Goal: Task Accomplishment & Management: Manage account settings

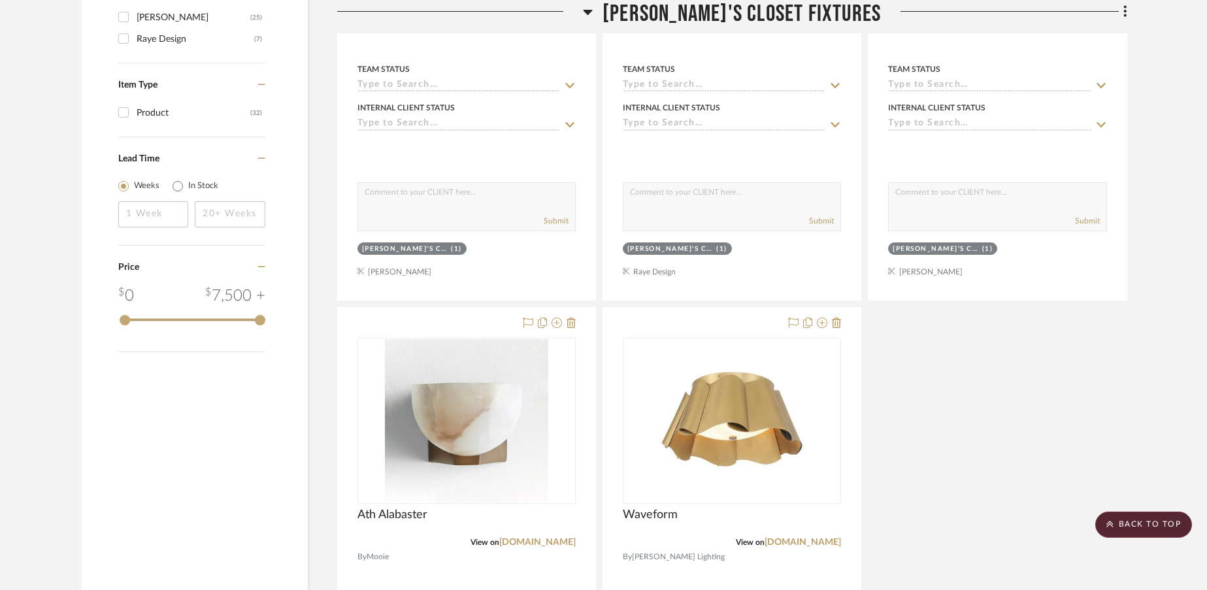
scroll to position [1388, 0]
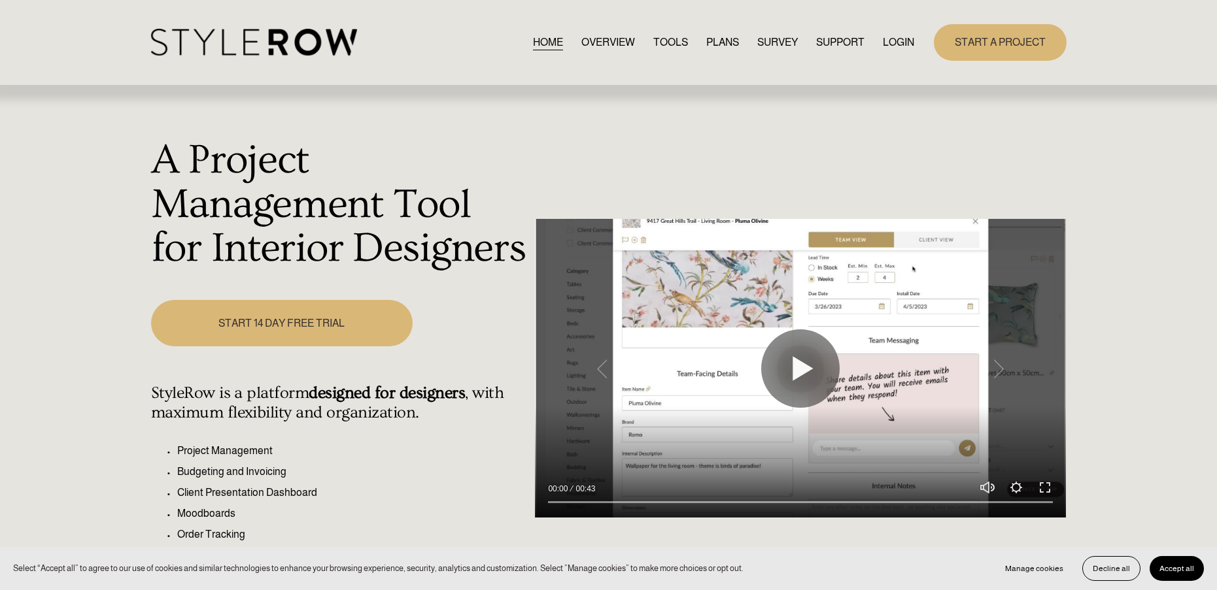
click at [888, 44] on link "LOGIN" at bounding box center [897, 42] width 31 height 18
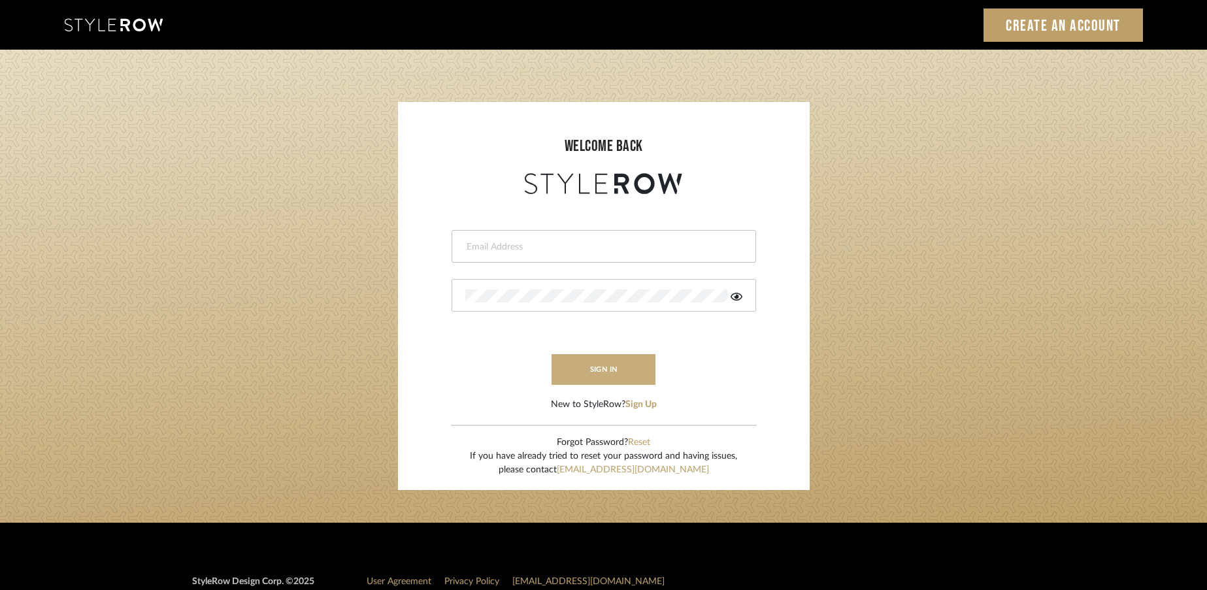
type input "rayeinteriordesign@gmail.com"
click at [622, 369] on button "sign in" at bounding box center [604, 369] width 105 height 31
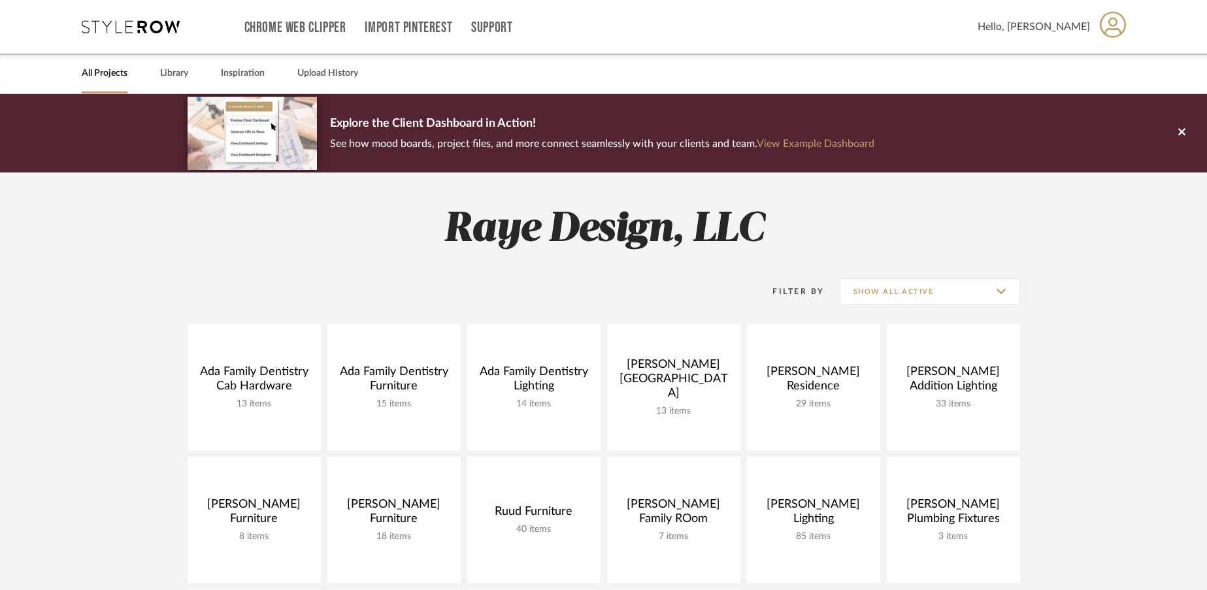
scroll to position [128, 0]
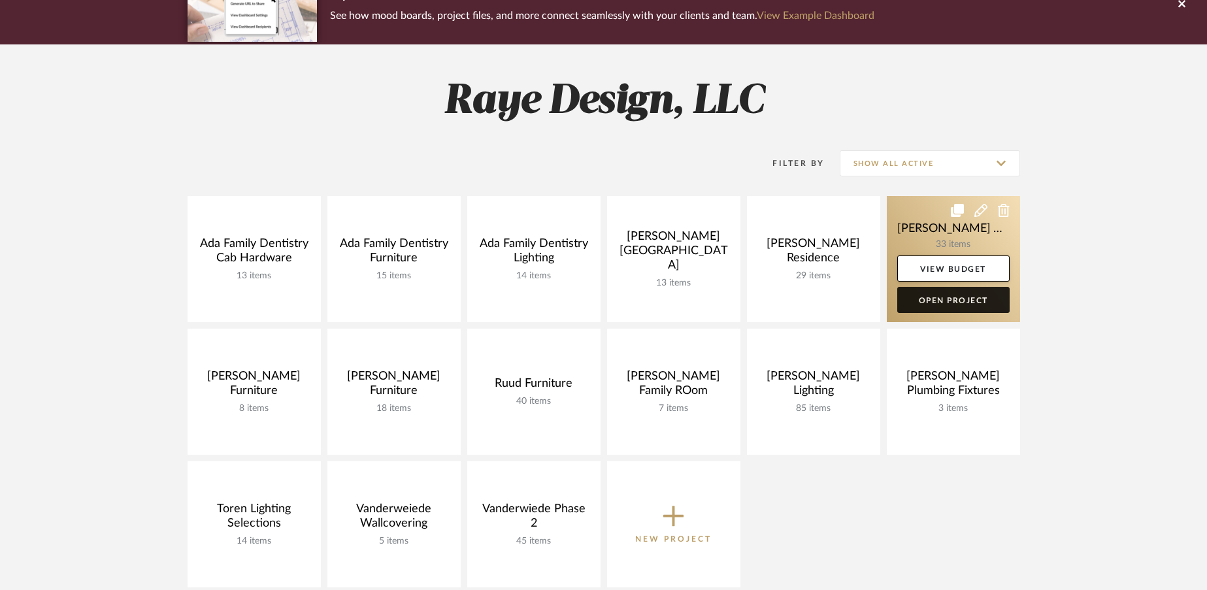
click at [946, 300] on link "Open Project" at bounding box center [954, 300] width 112 height 26
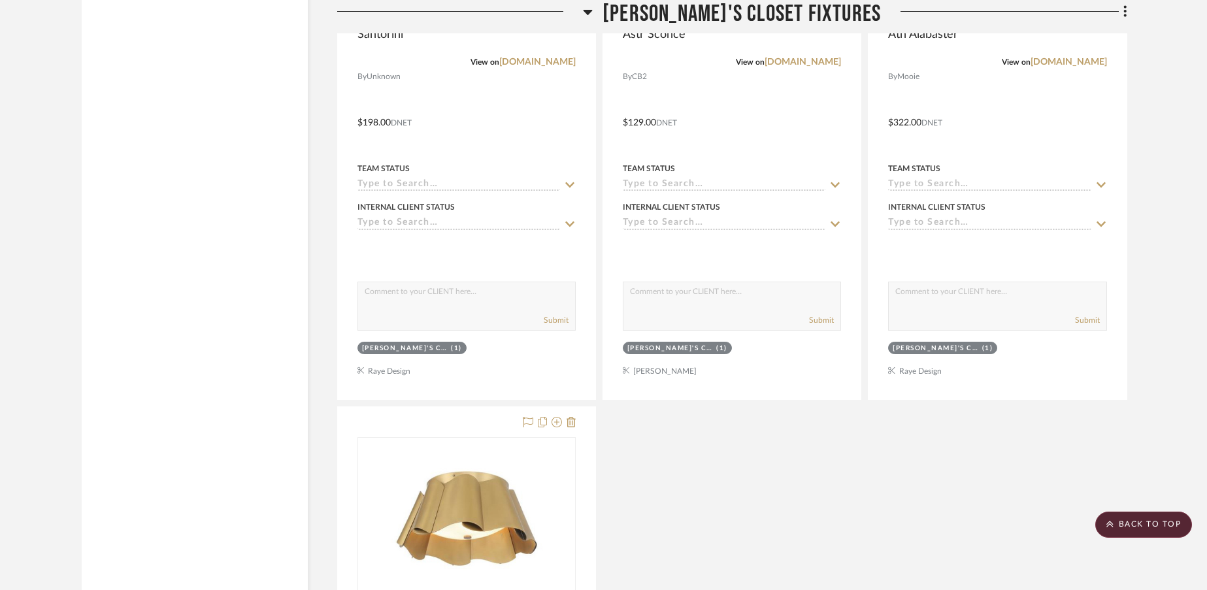
scroll to position [1782, 0]
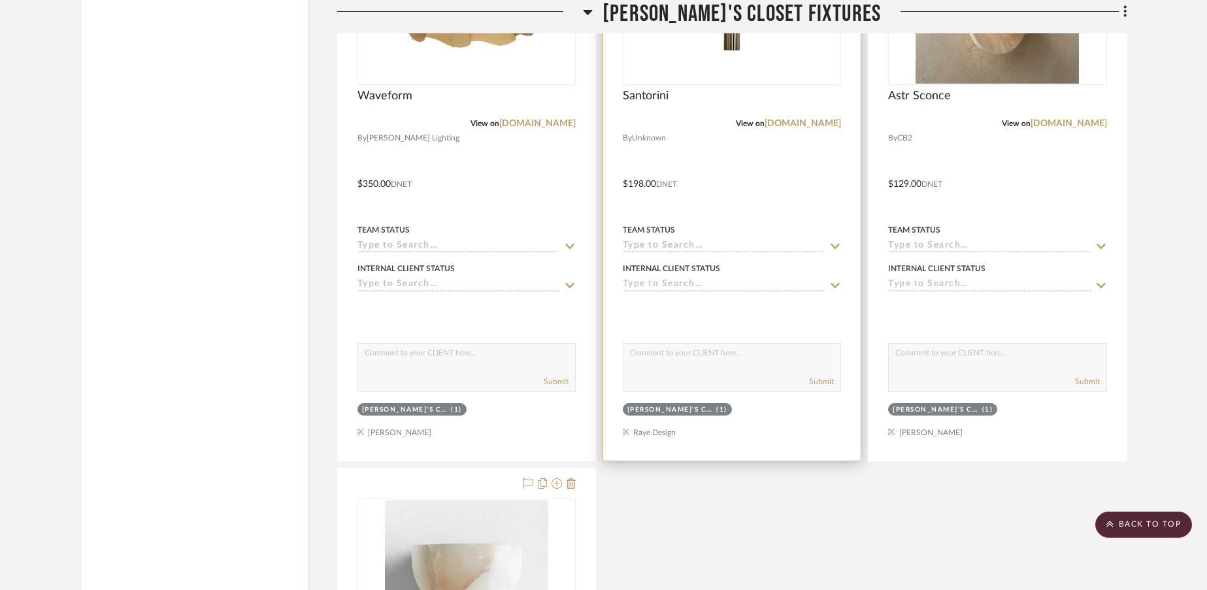
drag, startPoint x: 432, startPoint y: 398, endPoint x: 631, endPoint y: 196, distance: 283.4
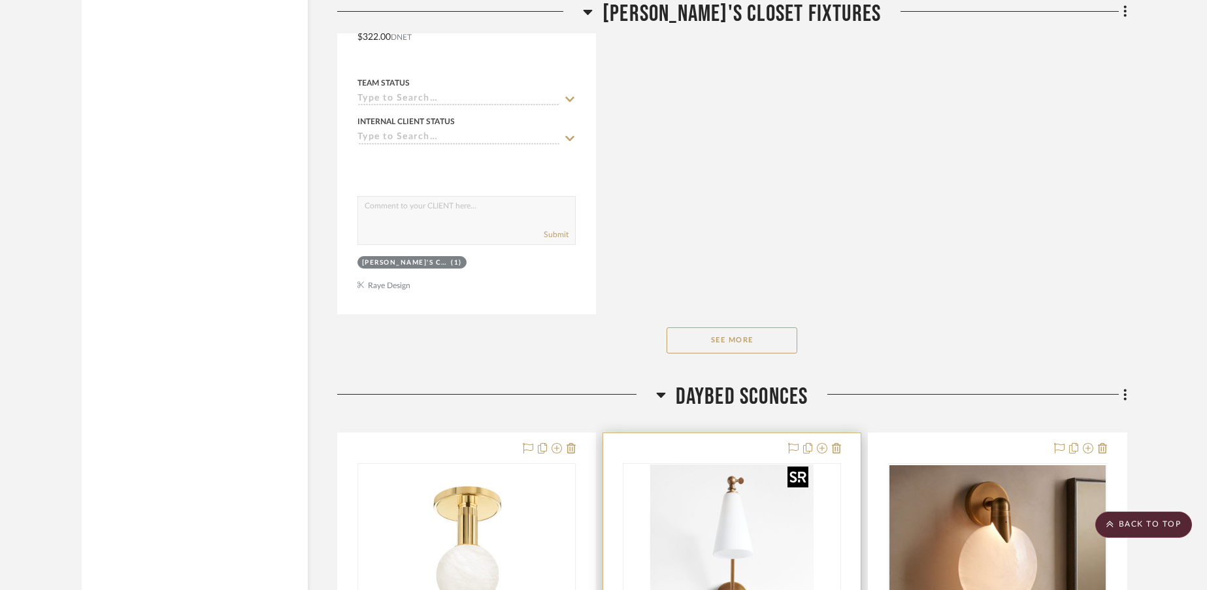
scroll to position [2453, 0]
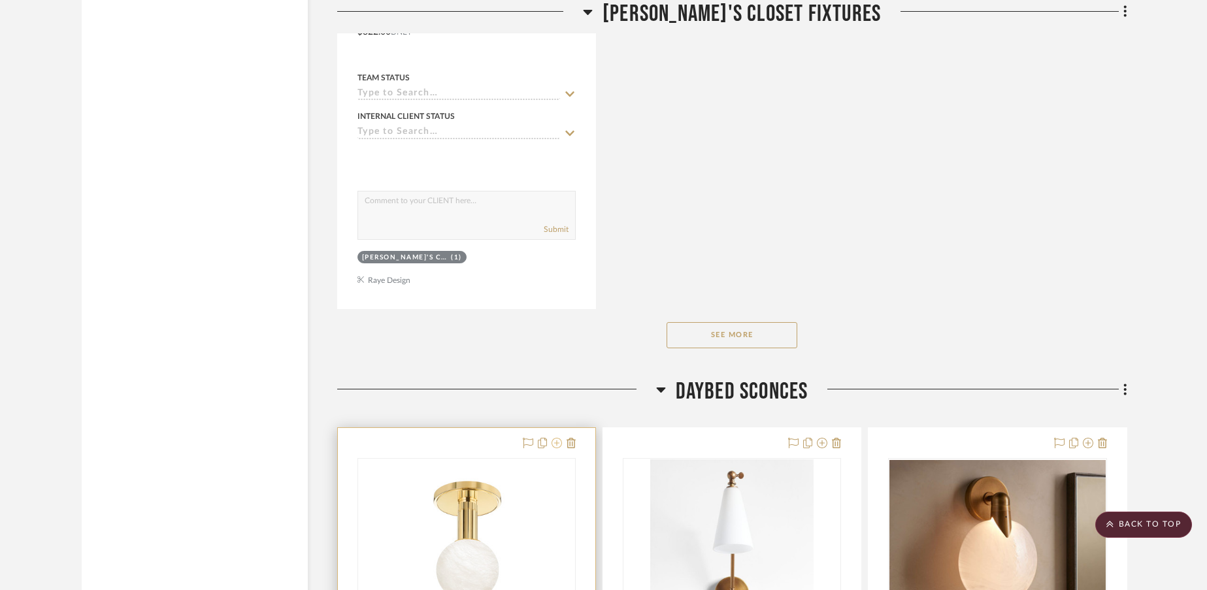
click at [556, 438] on icon at bounding box center [557, 443] width 10 height 10
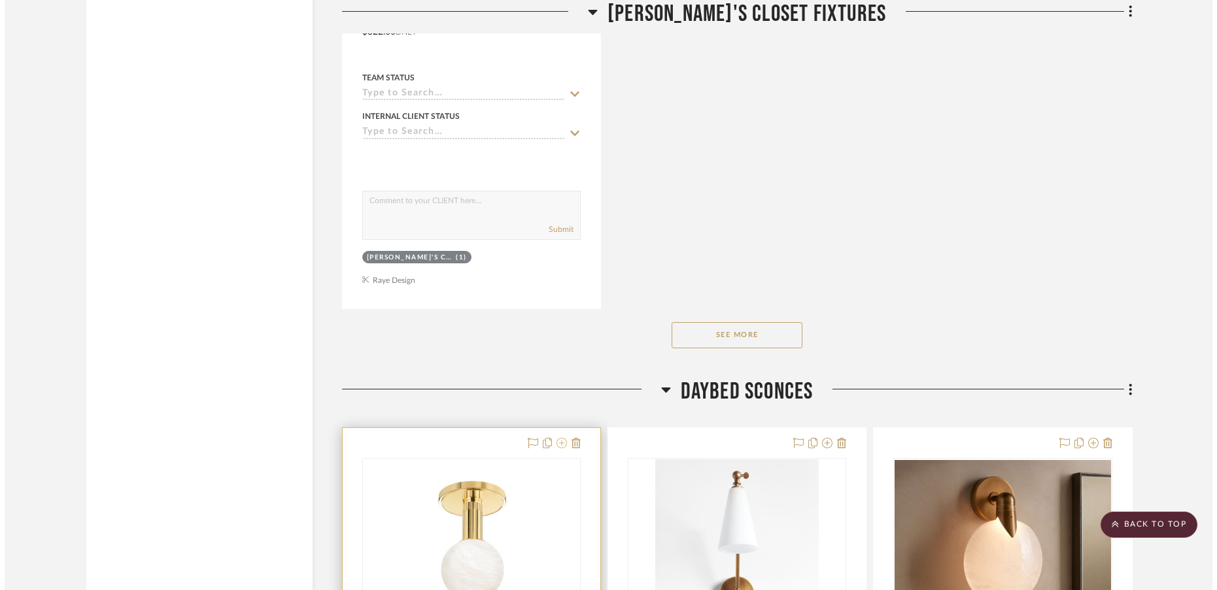
scroll to position [0, 0]
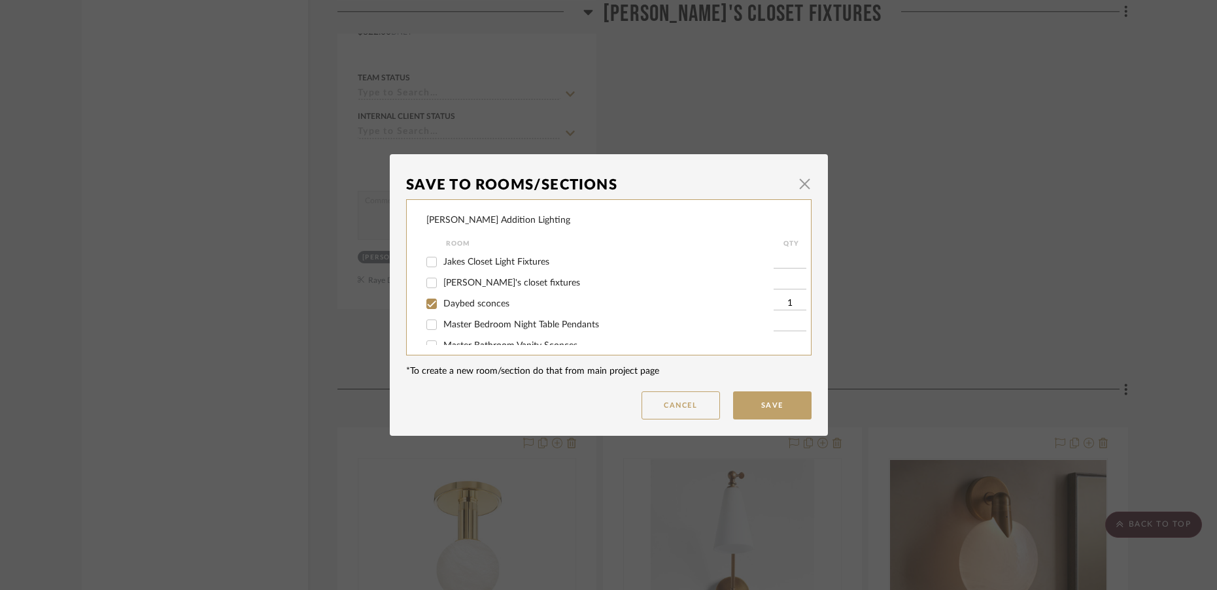
click at [426, 283] on input "[PERSON_NAME]'s closet fixtures" at bounding box center [431, 283] width 21 height 21
checkbox input "true"
type input "1"
click at [429, 312] on input "Daybed sconces" at bounding box center [431, 304] width 21 height 21
checkbox input "false"
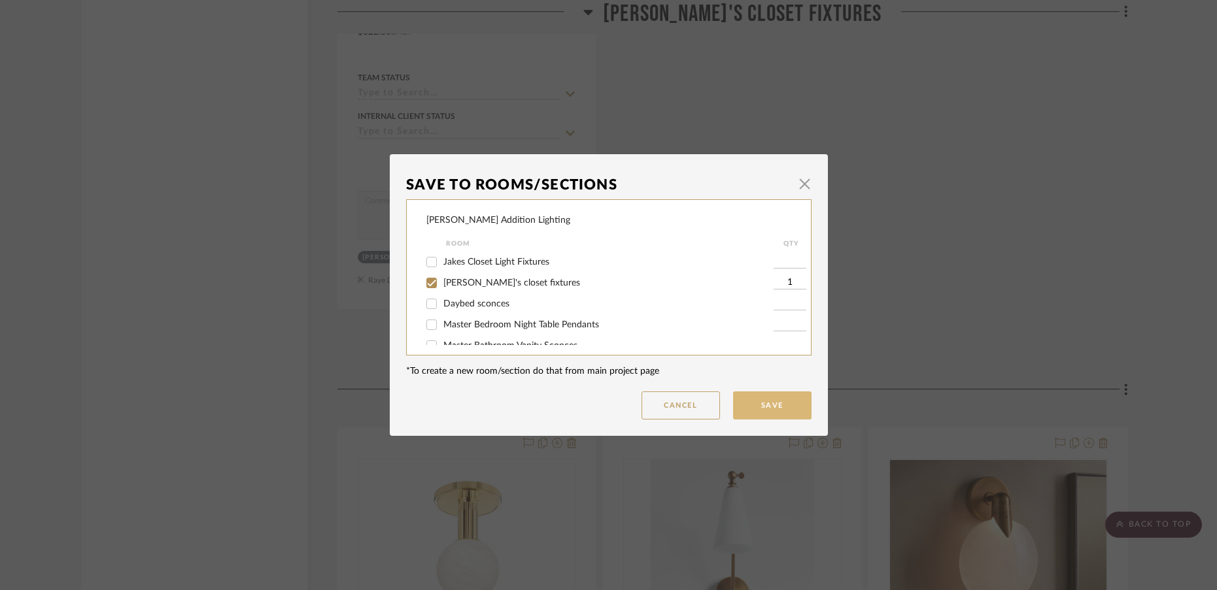
click at [757, 404] on button "Save" at bounding box center [772, 406] width 78 height 28
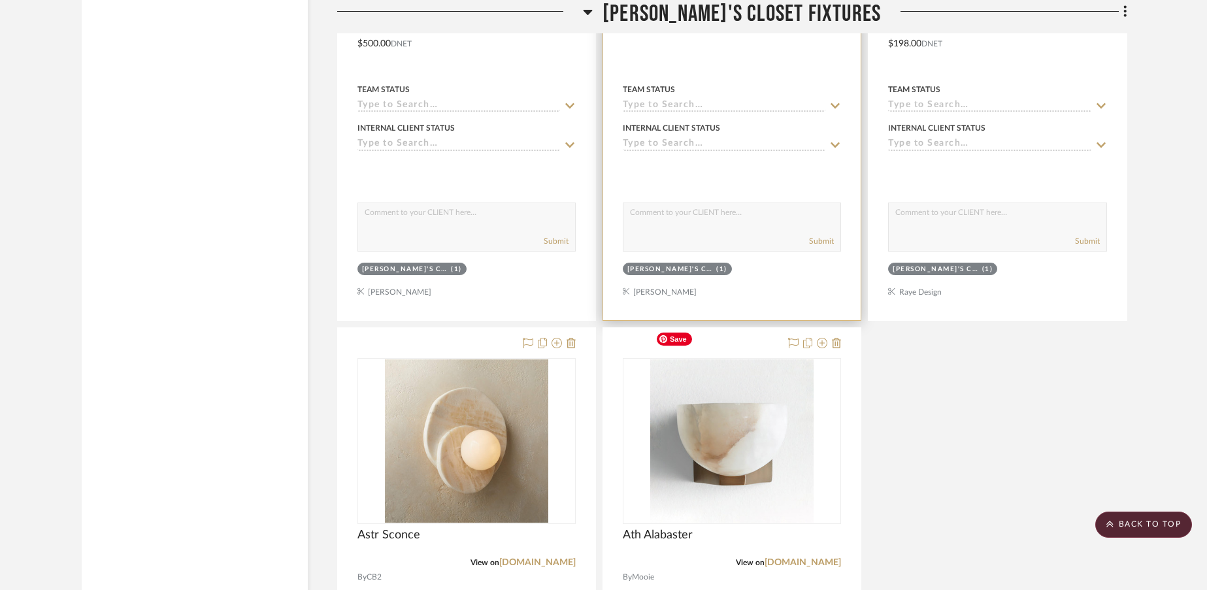
scroll to position [1865, 0]
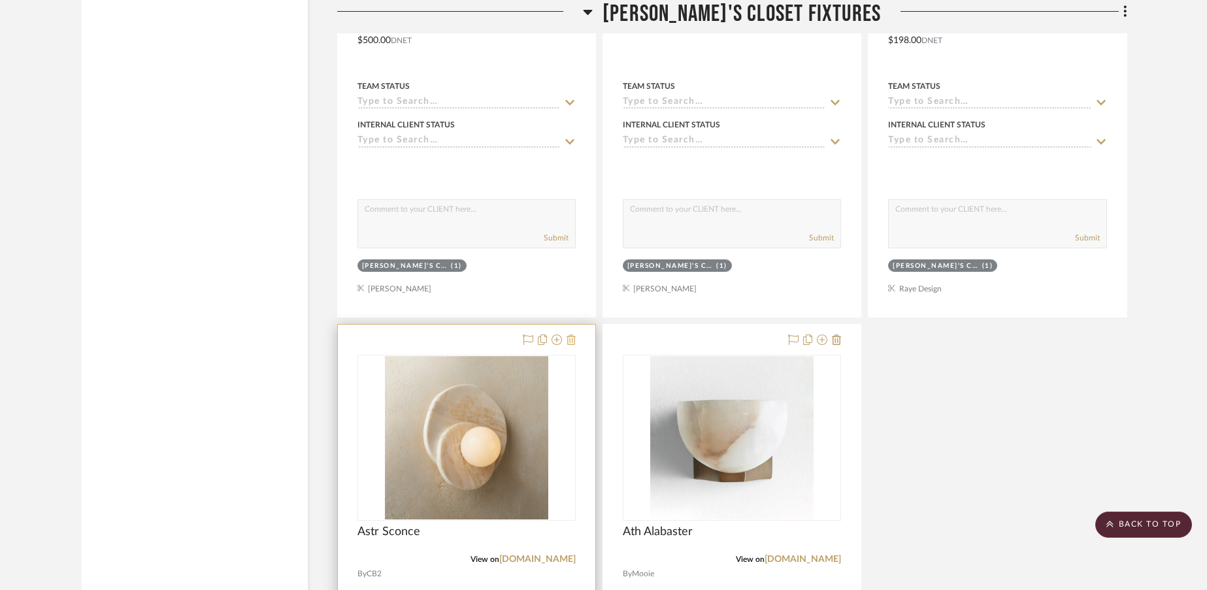
click at [572, 335] on icon at bounding box center [571, 340] width 9 height 10
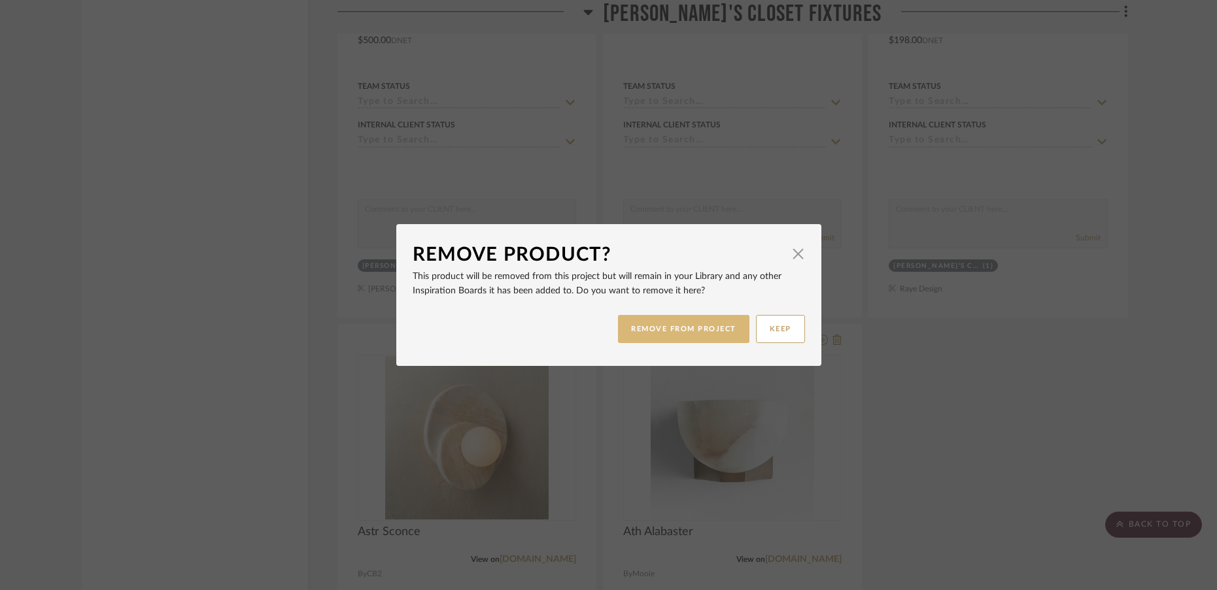
click at [669, 331] on button "REMOVE FROM PROJECT" at bounding box center [683, 329] width 131 height 28
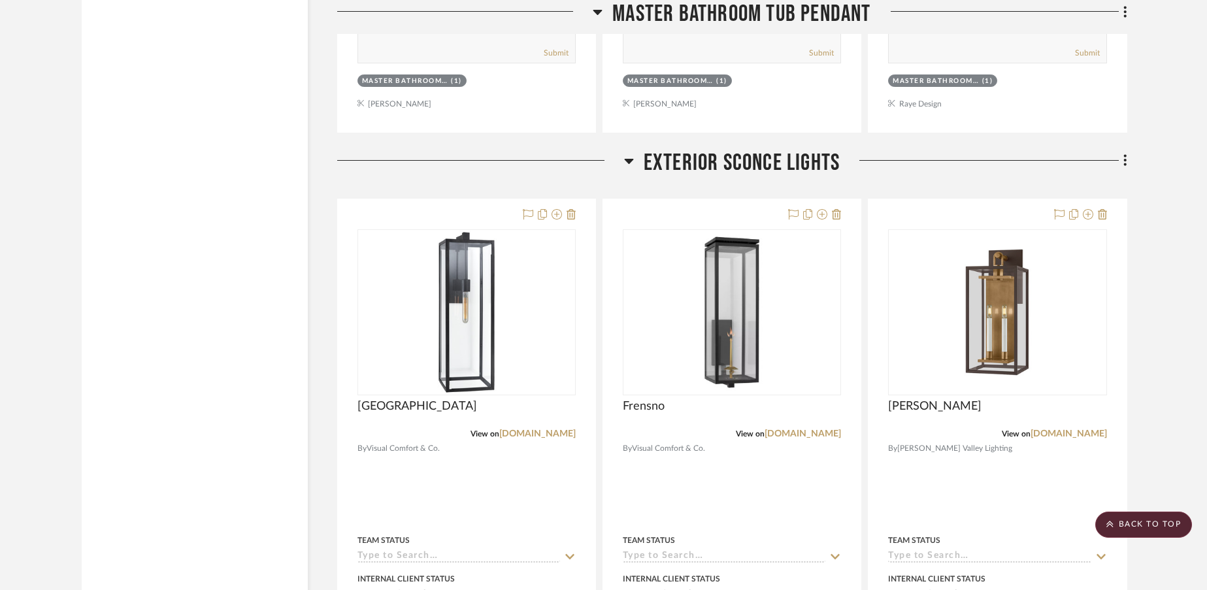
scroll to position [7556, 0]
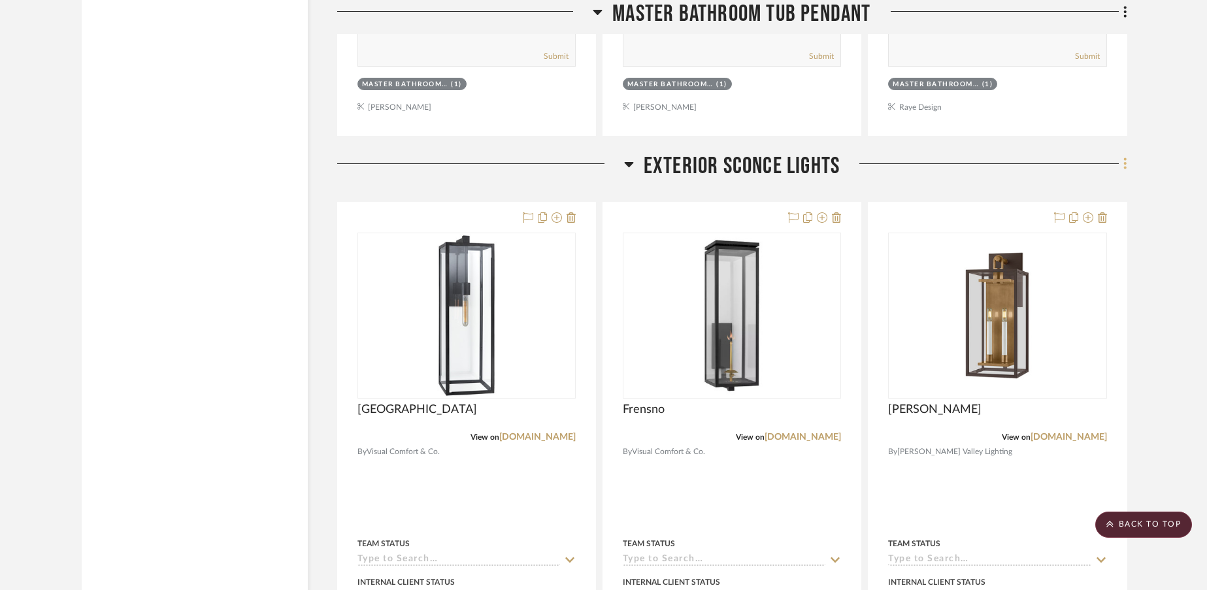
click at [1125, 156] on icon at bounding box center [1126, 163] width 4 height 14
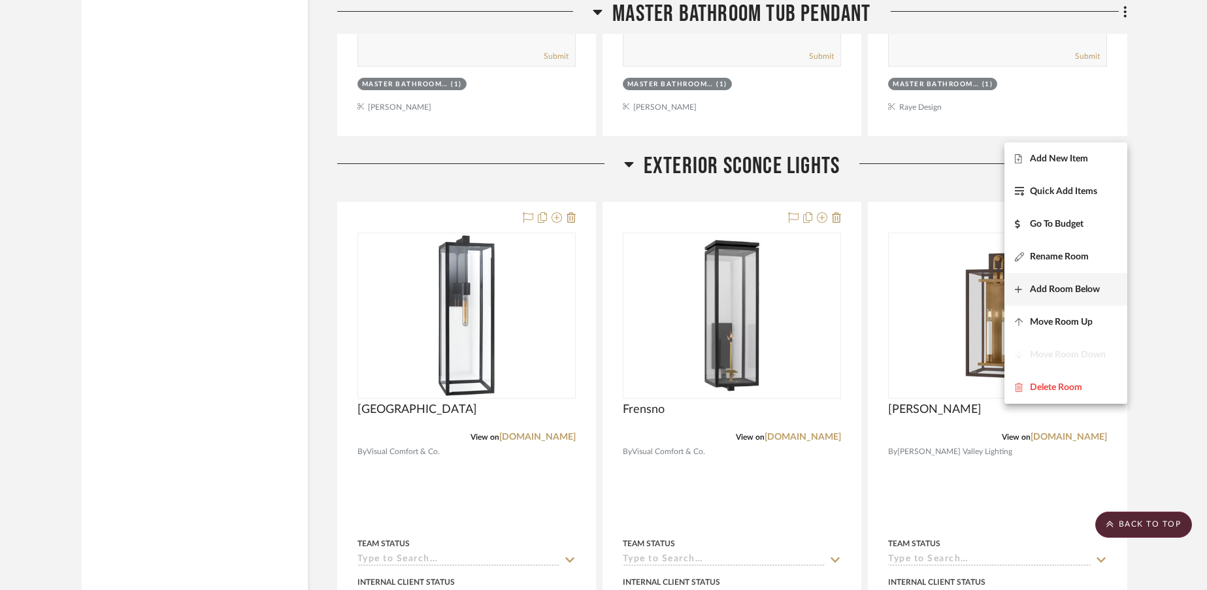
click at [1064, 288] on span "Add Room Below" at bounding box center [1065, 289] width 70 height 11
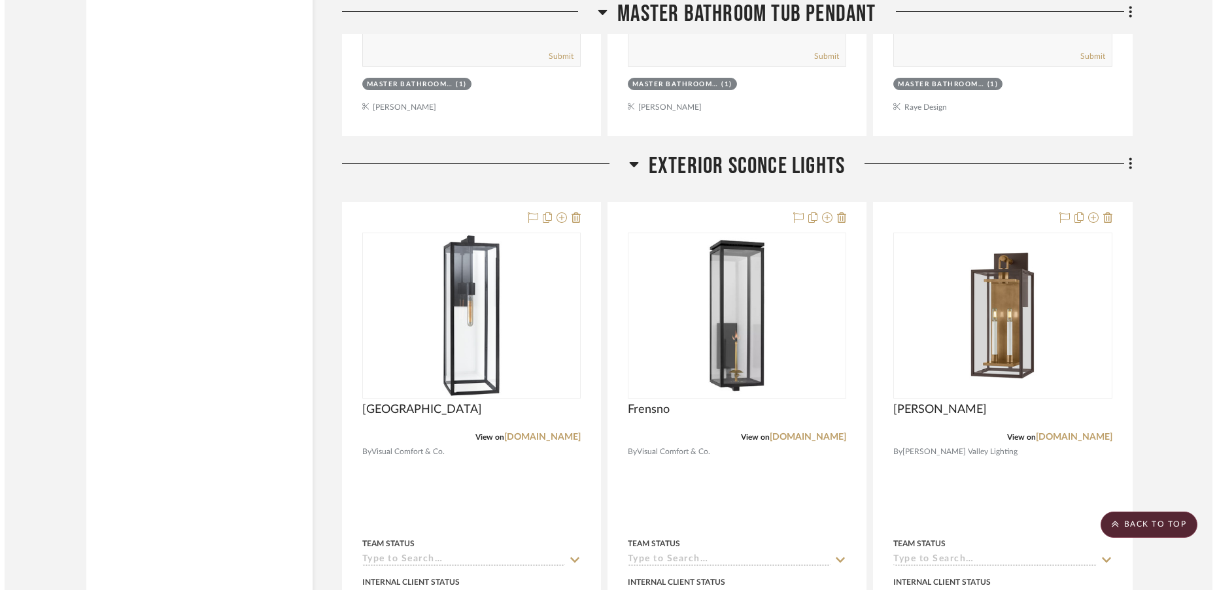
scroll to position [0, 0]
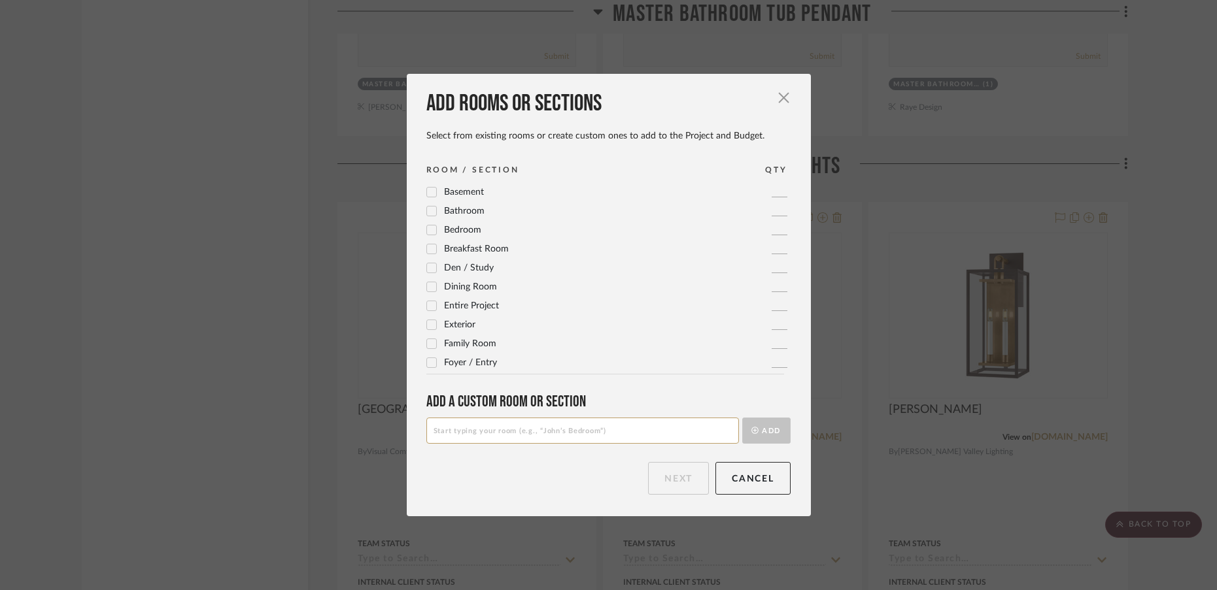
click at [631, 426] on input at bounding box center [582, 431] width 312 height 26
type input "P"
type input "[PERSON_NAME]'s Closet Hardware"
click at [758, 432] on button "Add" at bounding box center [766, 431] width 48 height 26
click at [677, 483] on button "Next" at bounding box center [678, 478] width 61 height 33
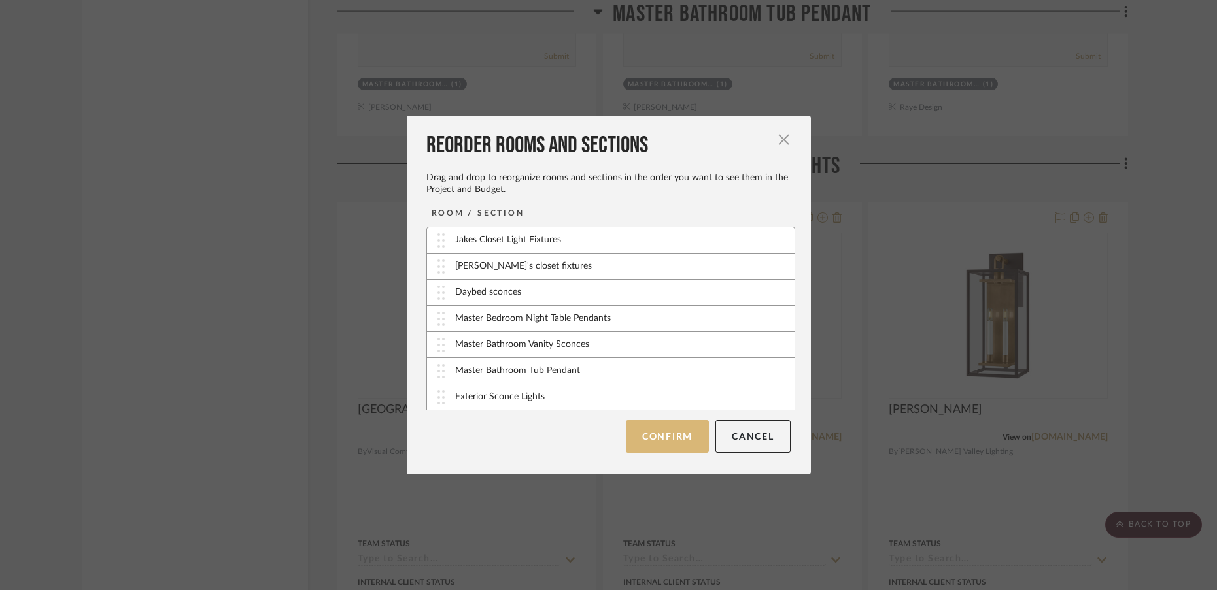
click at [665, 438] on button "Confirm" at bounding box center [667, 436] width 83 height 33
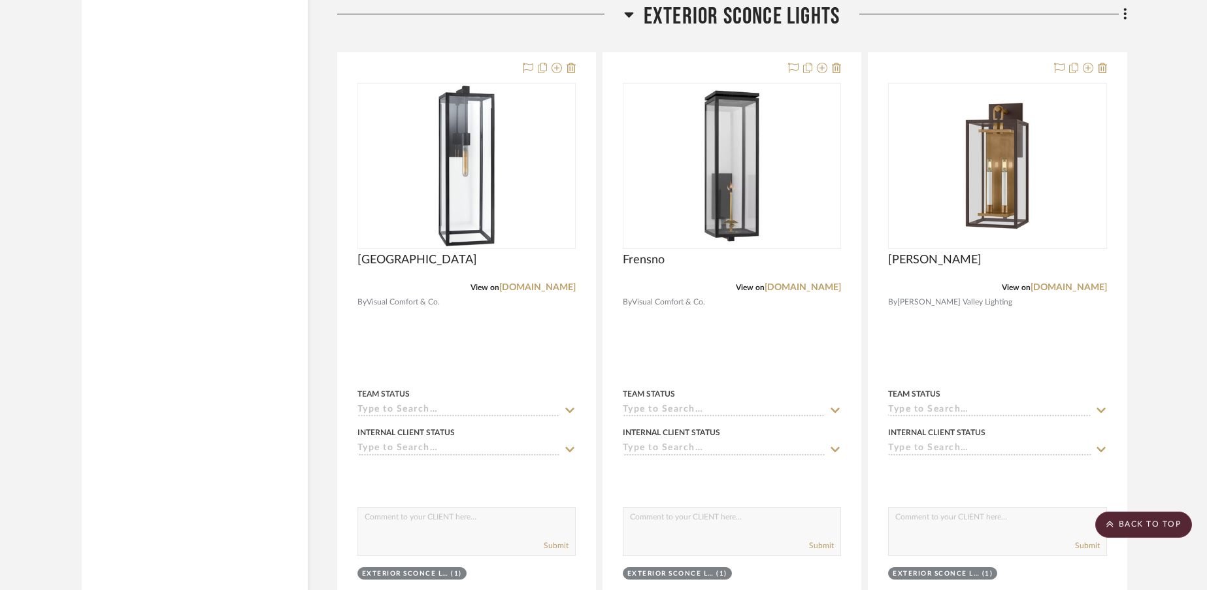
scroll to position [7925, 0]
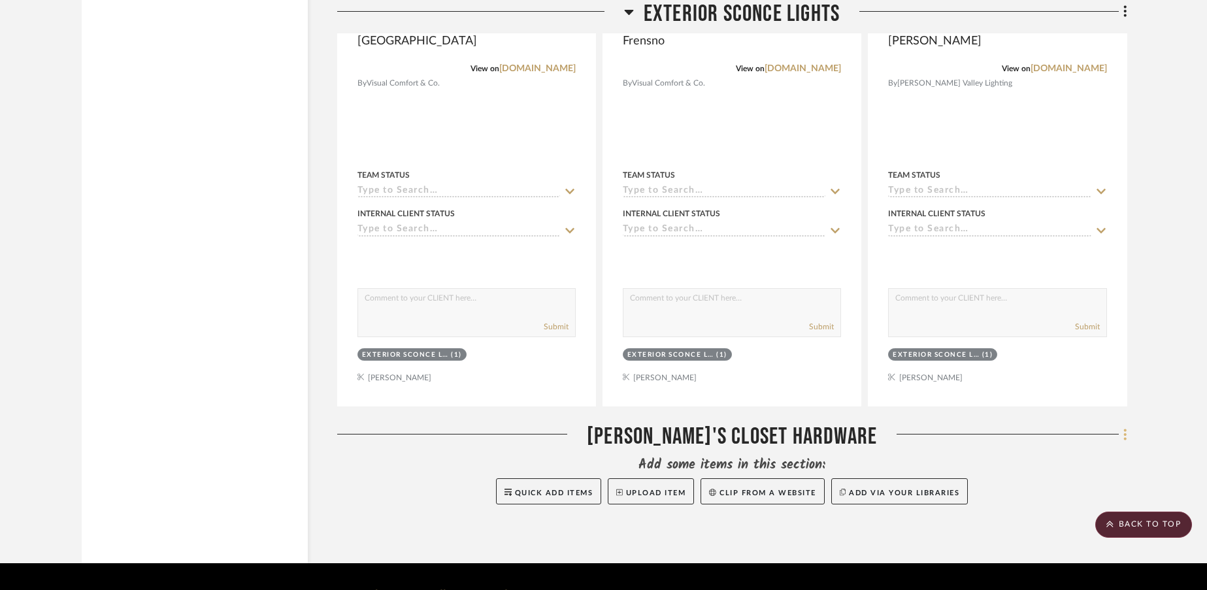
click at [1126, 428] on icon at bounding box center [1126, 435] width 4 height 14
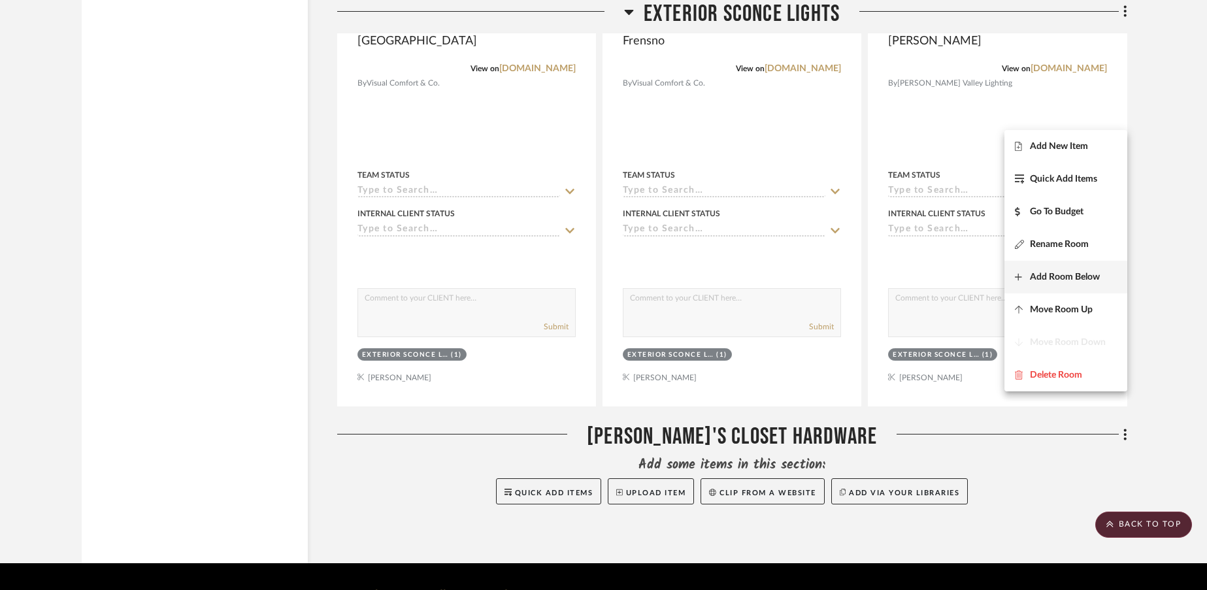
click at [1042, 275] on span "Add Room Below" at bounding box center [1065, 276] width 70 height 11
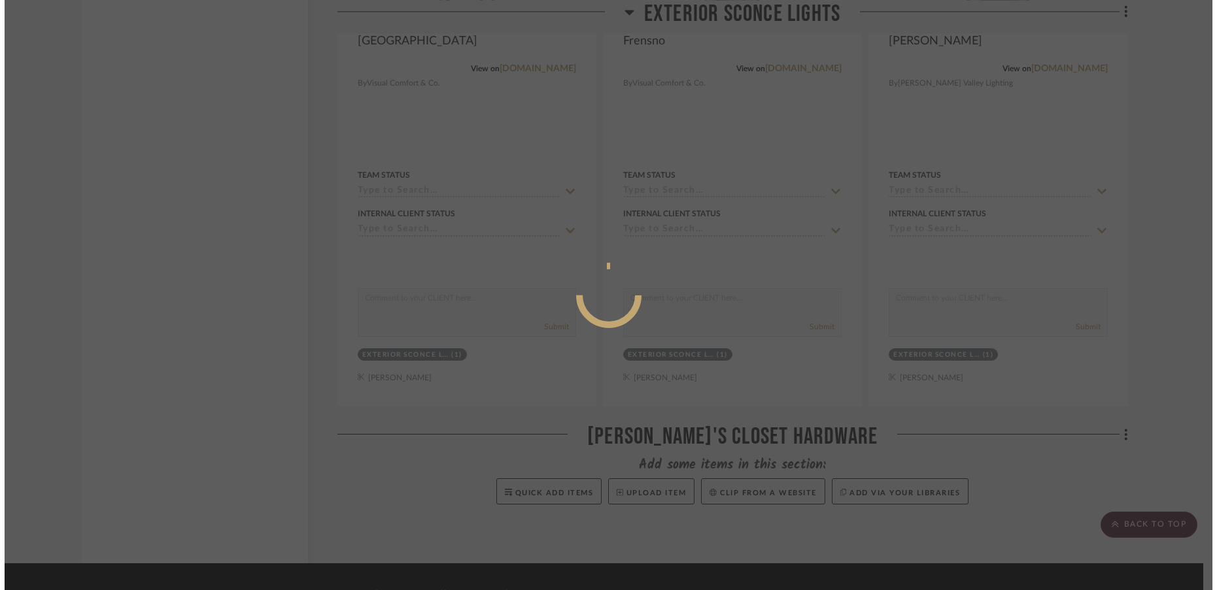
scroll to position [0, 0]
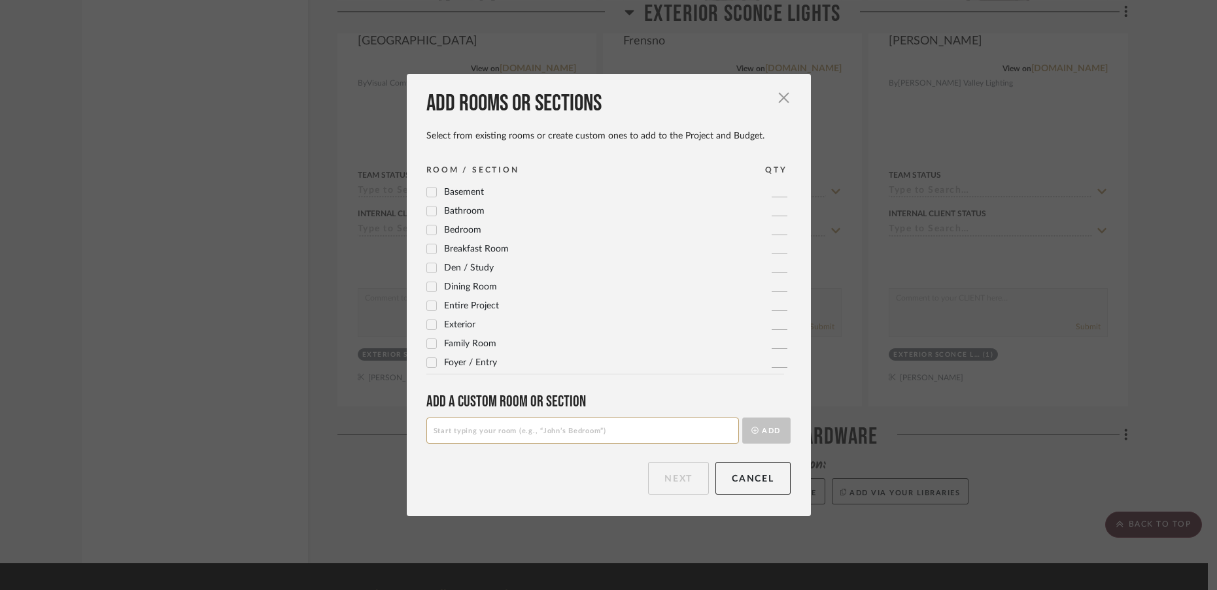
click at [625, 436] on input at bounding box center [582, 431] width 312 height 26
type input "Pams Closet Hardware"
click at [765, 431] on button "Add" at bounding box center [766, 431] width 48 height 26
click at [679, 478] on button "Next" at bounding box center [678, 478] width 61 height 33
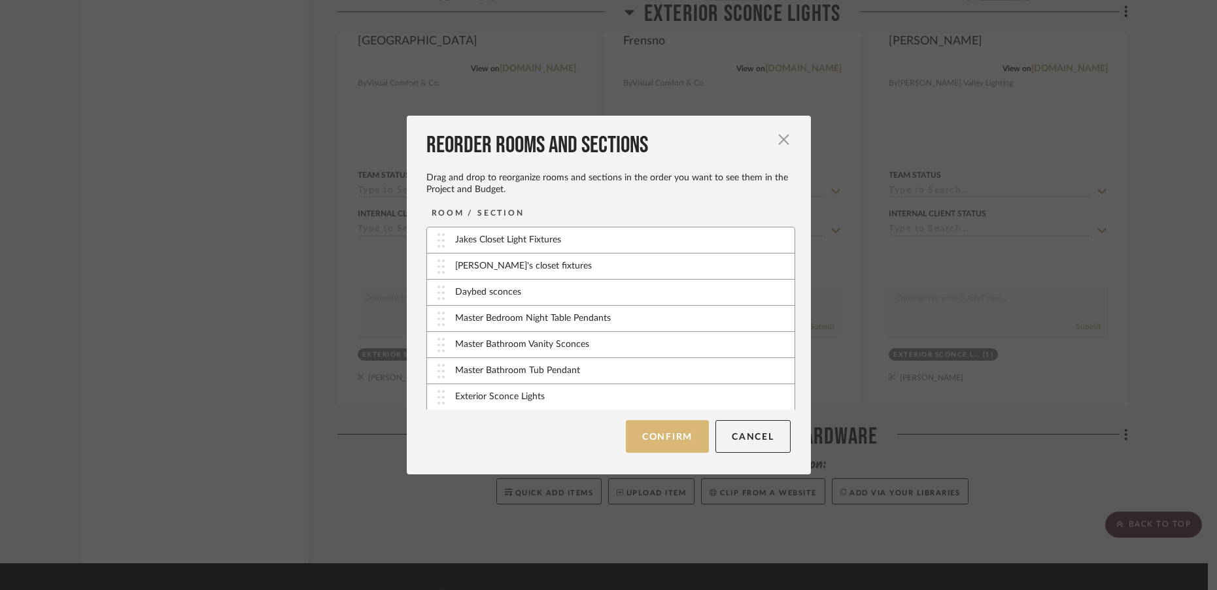
click at [672, 442] on button "Confirm" at bounding box center [667, 436] width 83 height 33
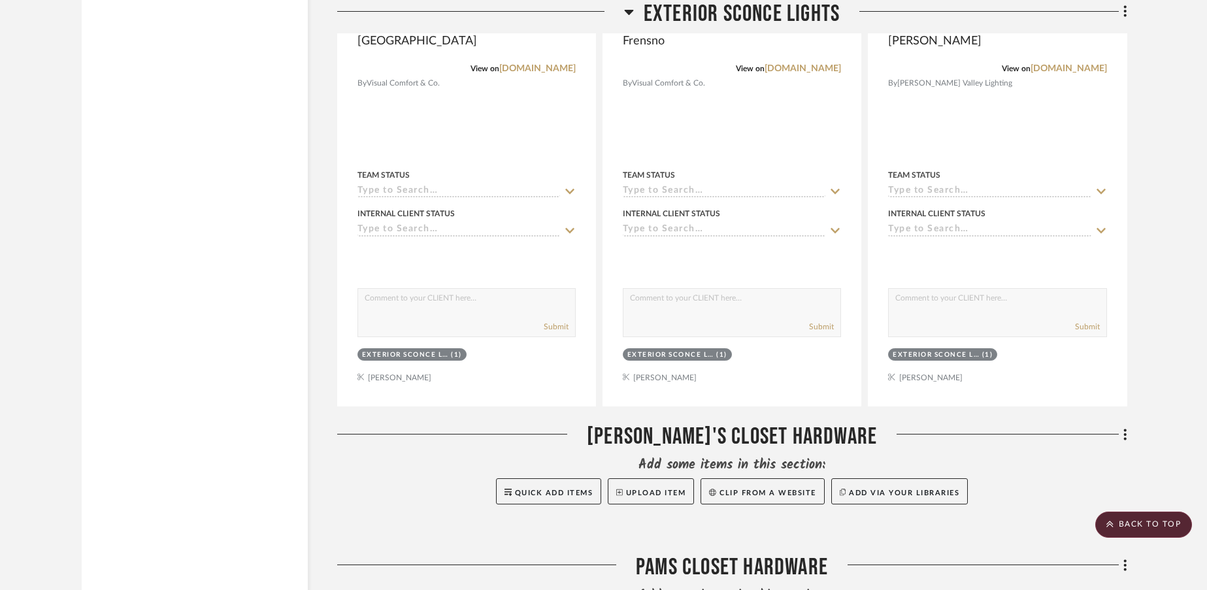
scroll to position [8056, 0]
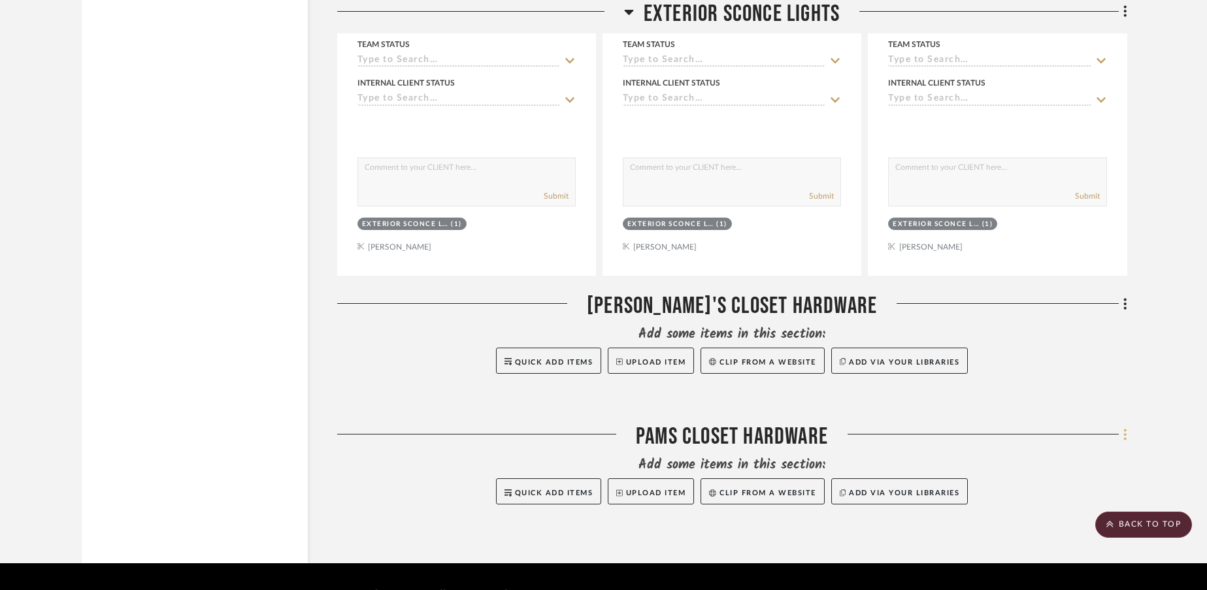
click at [1125, 429] on icon at bounding box center [1125, 434] width 3 height 11
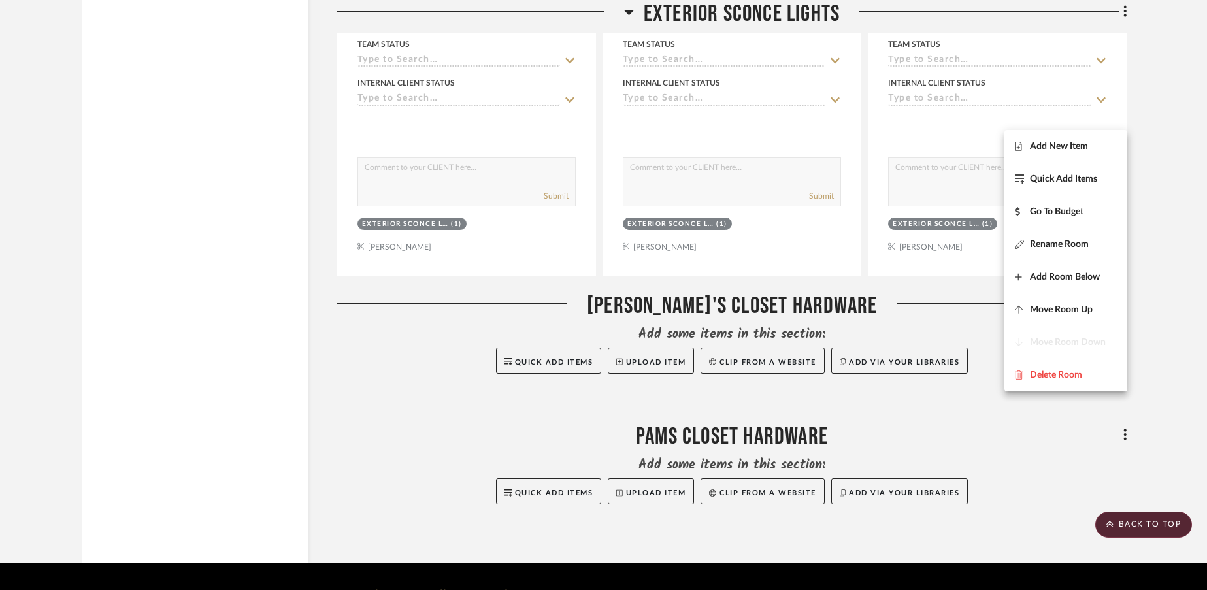
click at [1015, 453] on div at bounding box center [603, 295] width 1207 height 590
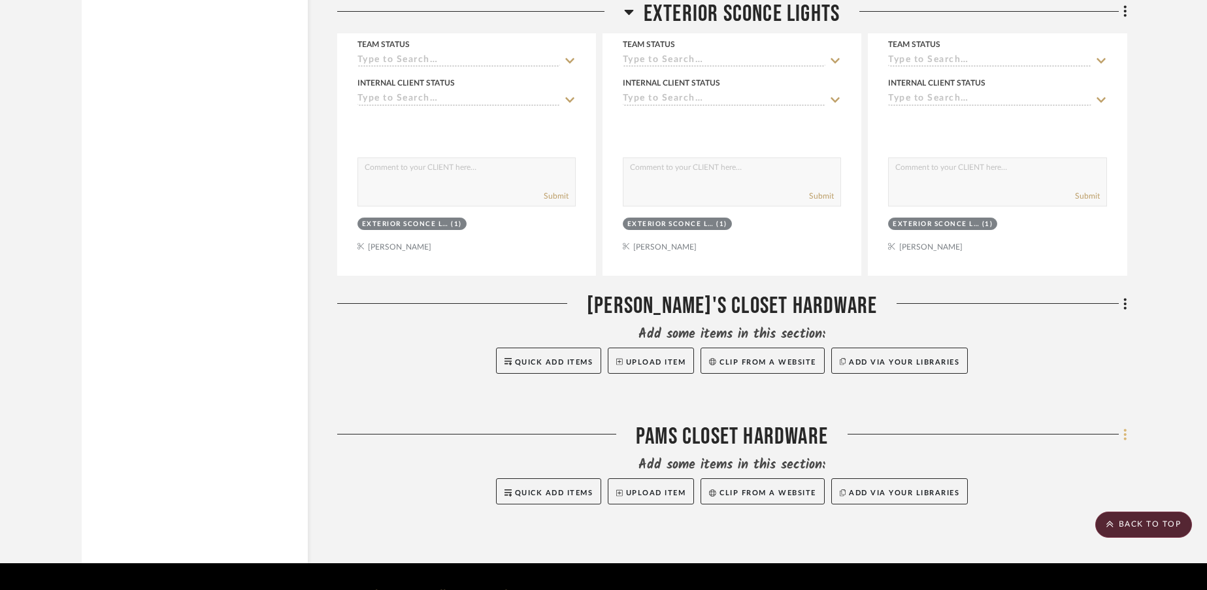
click at [1125, 429] on icon at bounding box center [1125, 434] width 3 height 11
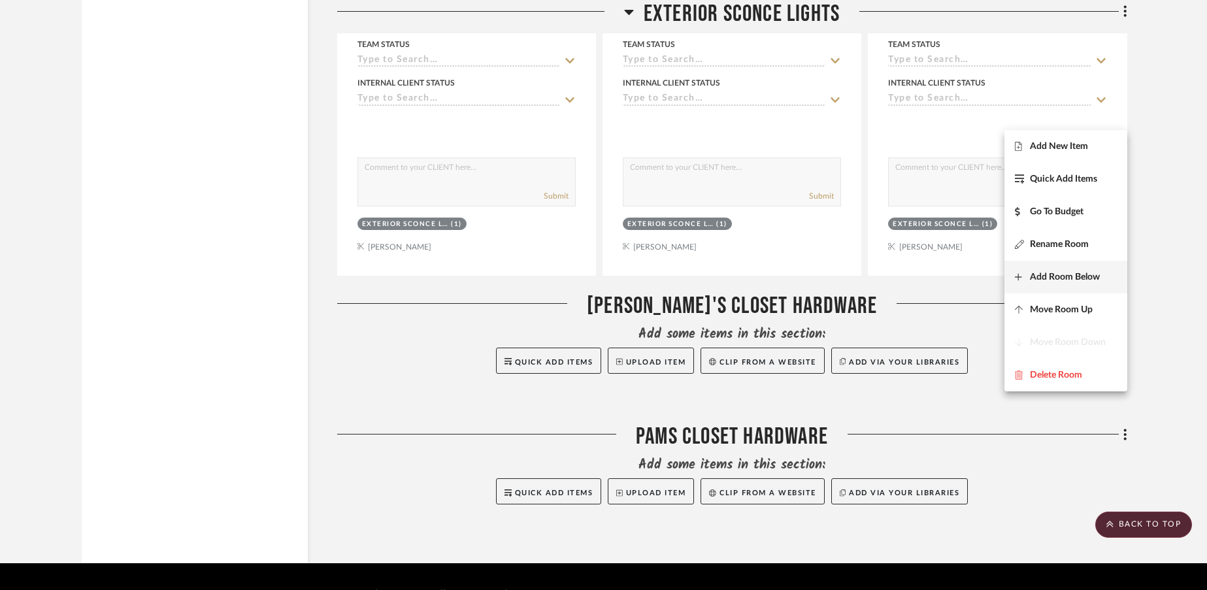
click at [1067, 278] on span "Add Room Below" at bounding box center [1065, 277] width 70 height 11
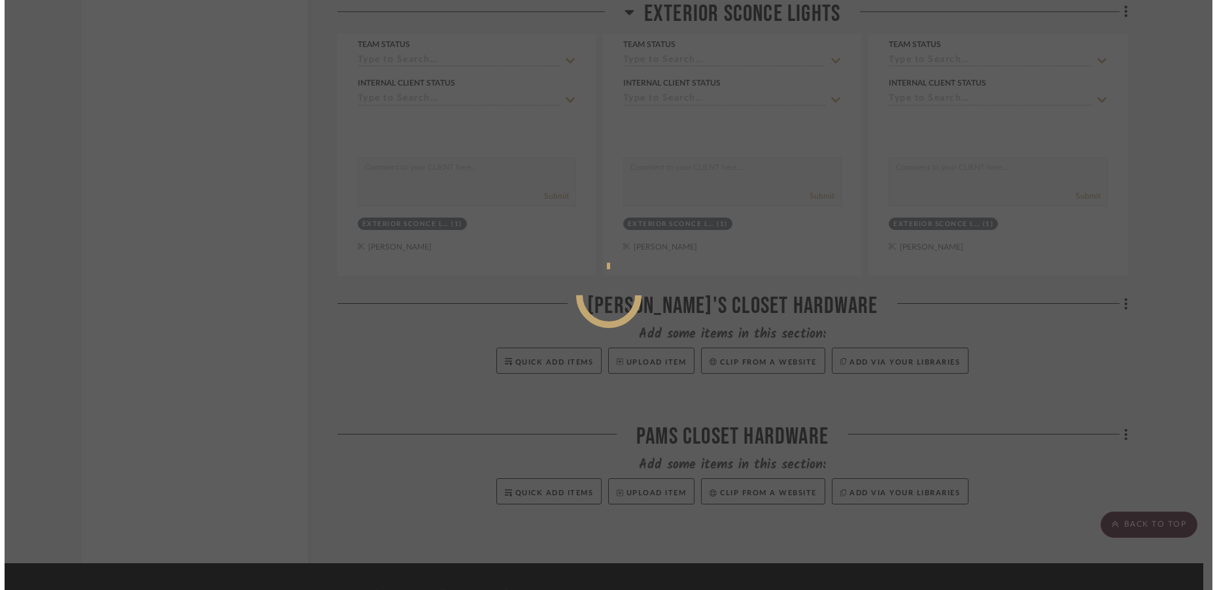
scroll to position [0, 0]
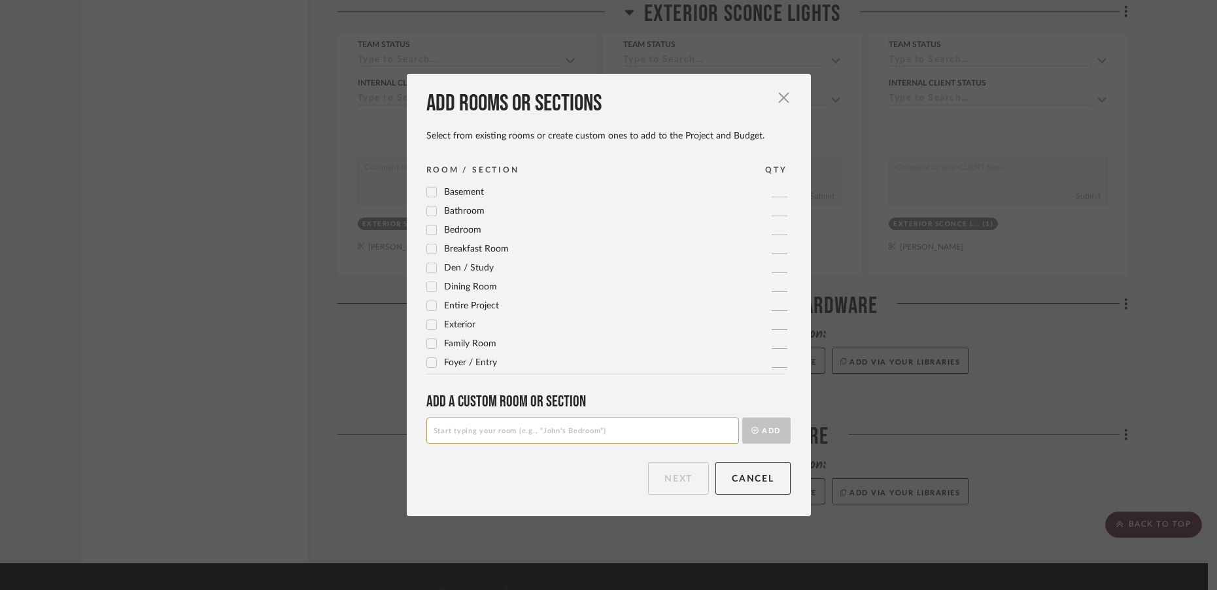
click at [654, 437] on input at bounding box center [582, 431] width 312 height 26
type input "Master Bathroom Hardware"
click at [758, 439] on button "Add" at bounding box center [766, 431] width 48 height 26
click at [684, 480] on button "Next" at bounding box center [678, 478] width 61 height 33
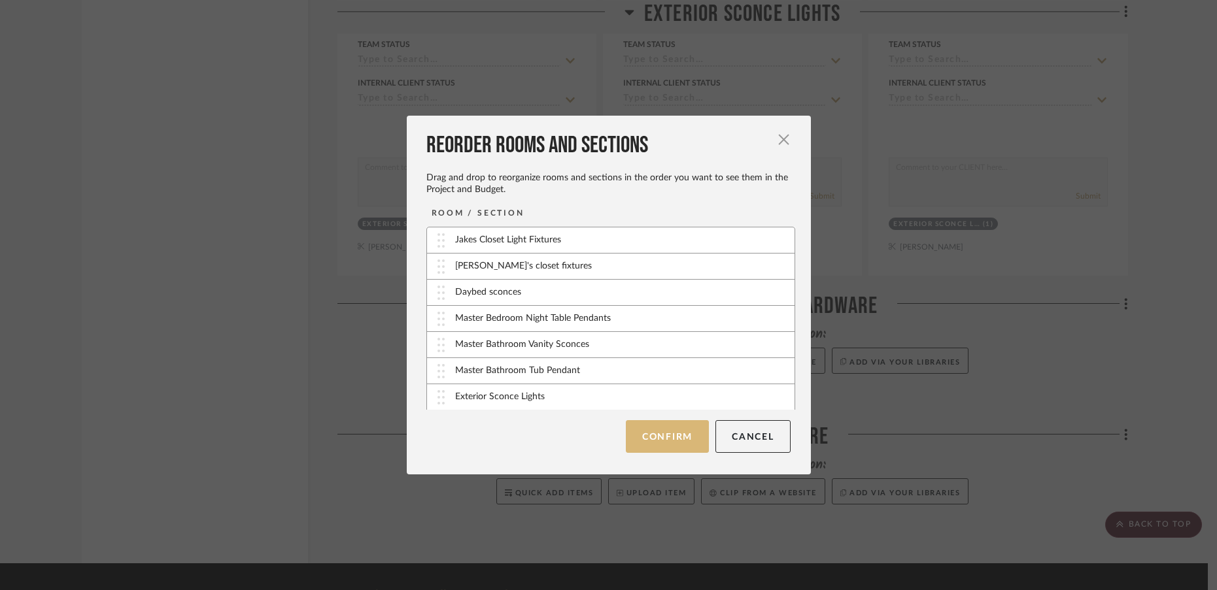
click at [667, 436] on button "Confirm" at bounding box center [667, 436] width 83 height 33
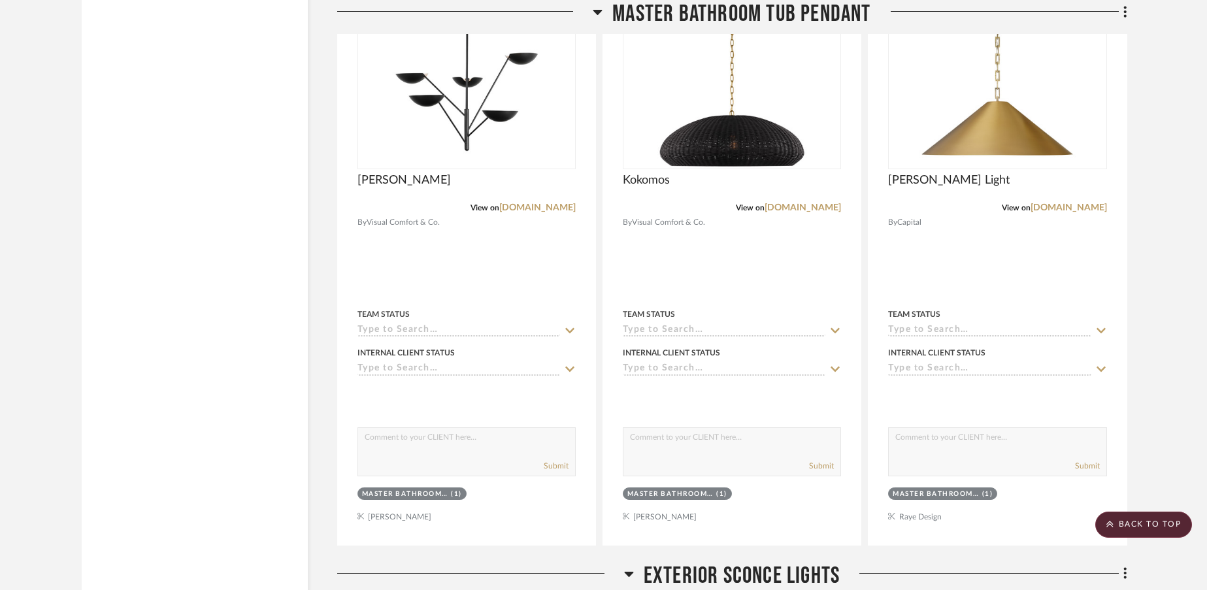
scroll to position [7061, 0]
